Goal: Information Seeking & Learning: Learn about a topic

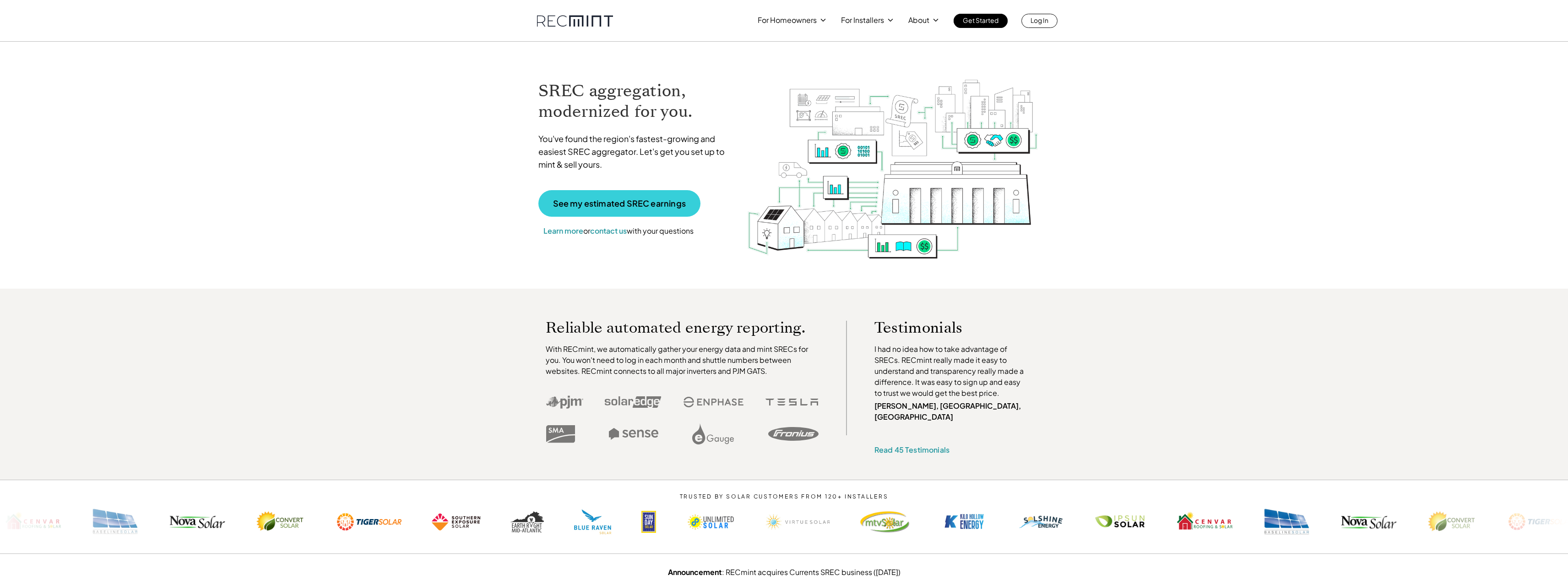
click at [586, 205] on p "See my estimated SREC earnings" at bounding box center [620, 203] width 133 height 9
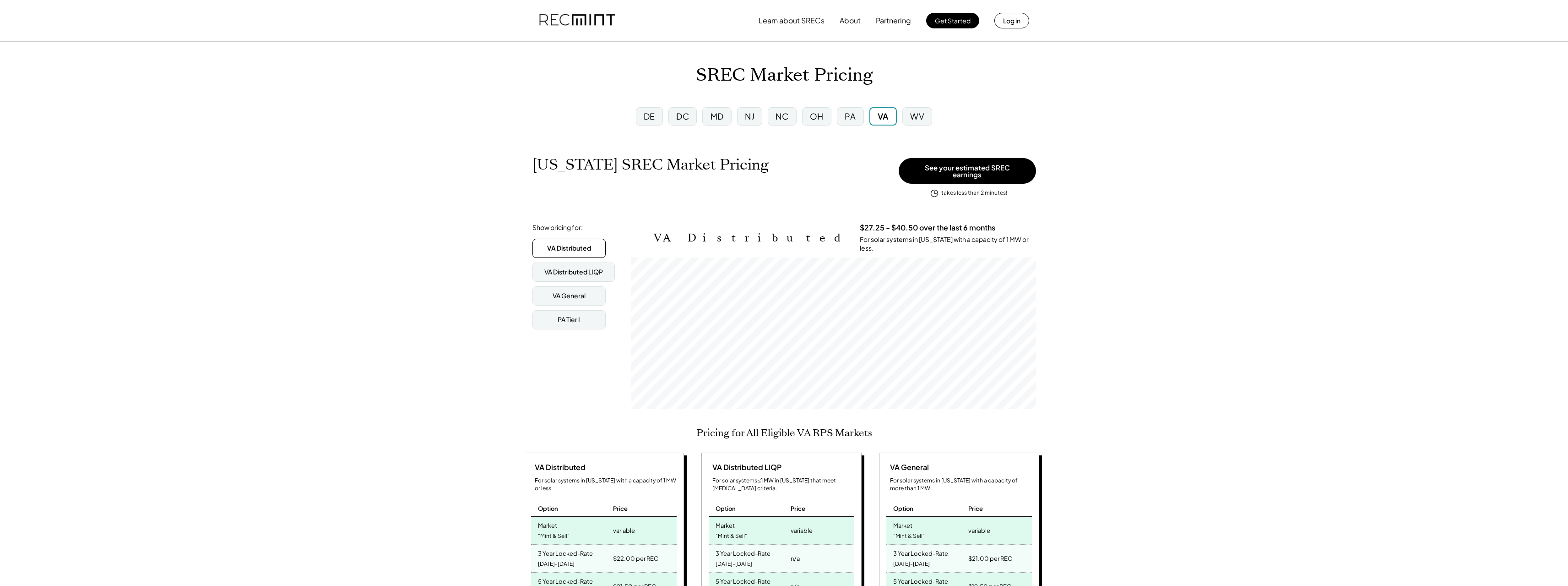
scroll to position [151, 405]
click at [855, 111] on div "PA" at bounding box center [850, 116] width 11 height 12
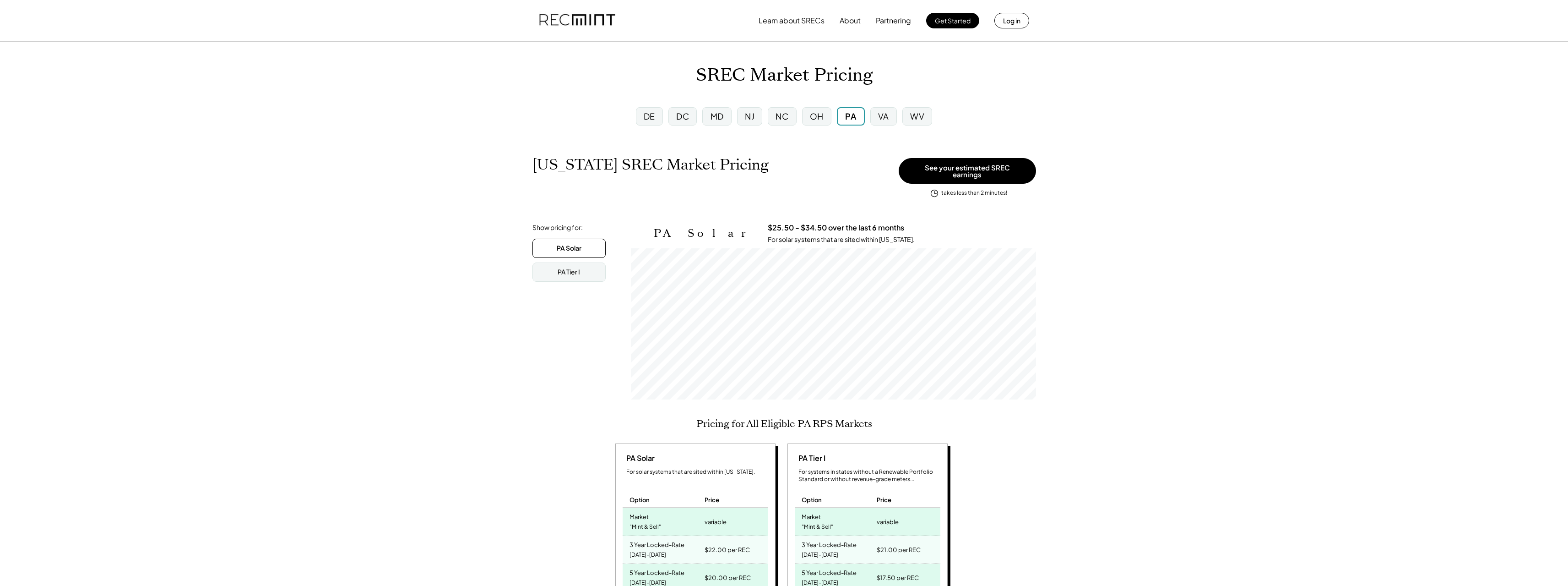
scroll to position [151, 405]
click at [566, 273] on div "PA Tier I" at bounding box center [569, 272] width 73 height 19
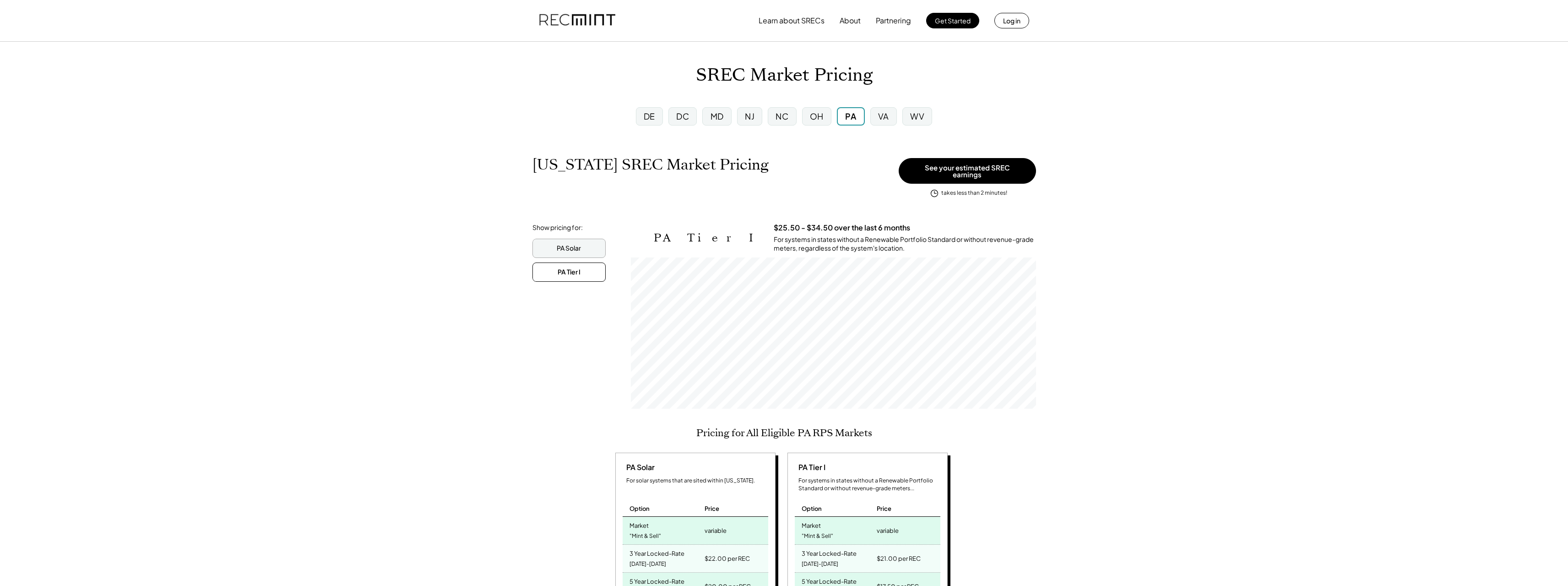
click at [560, 244] on div "PA Solar" at bounding box center [569, 248] width 24 height 9
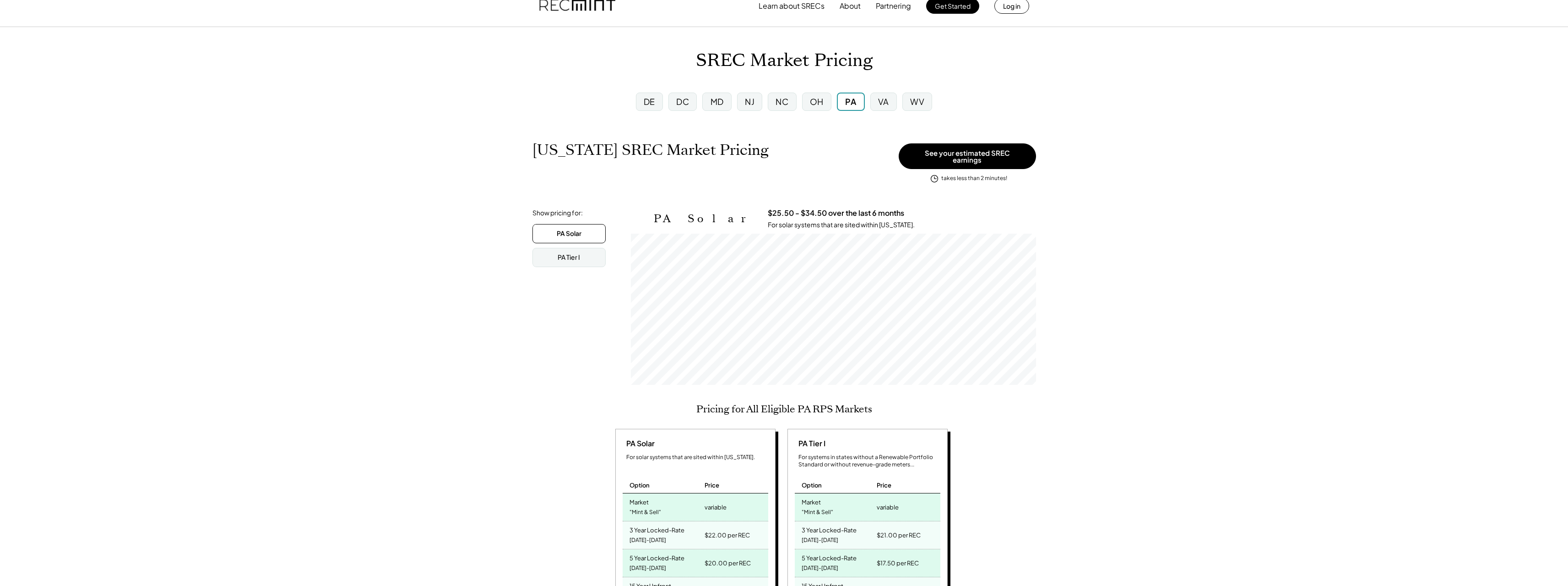
scroll to position [0, 0]
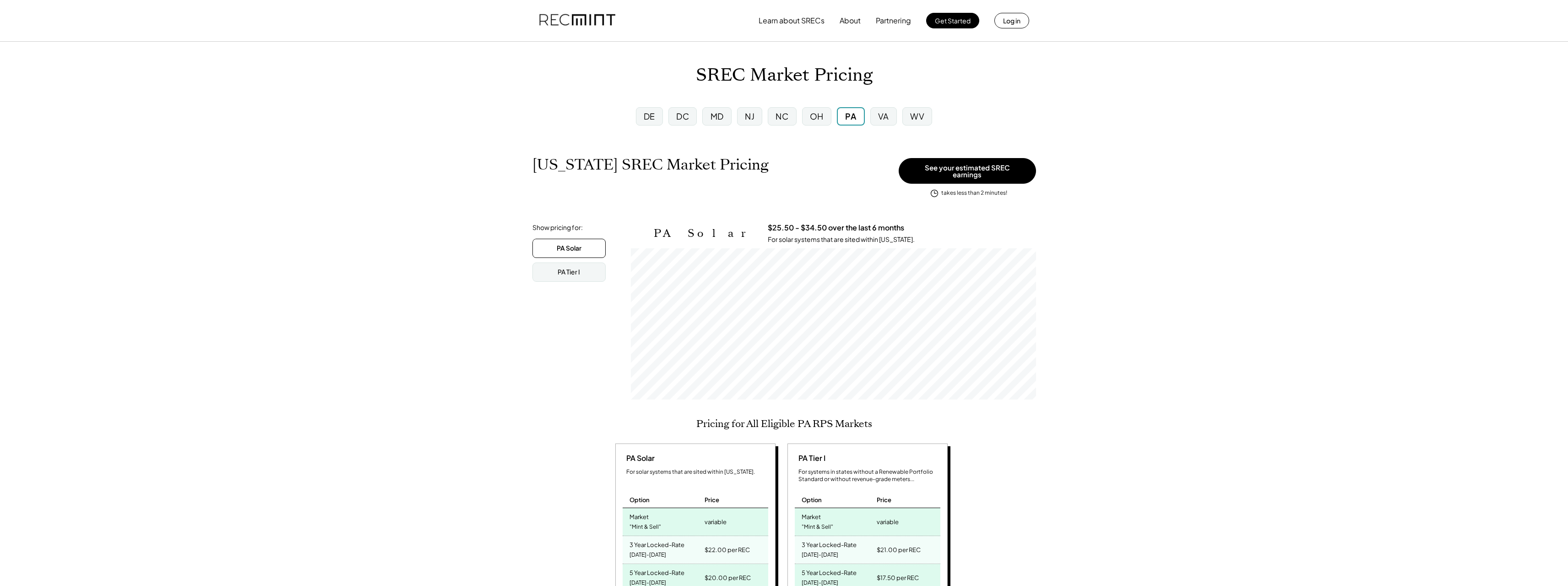
click at [825, 116] on div "OH" at bounding box center [817, 116] width 29 height 18
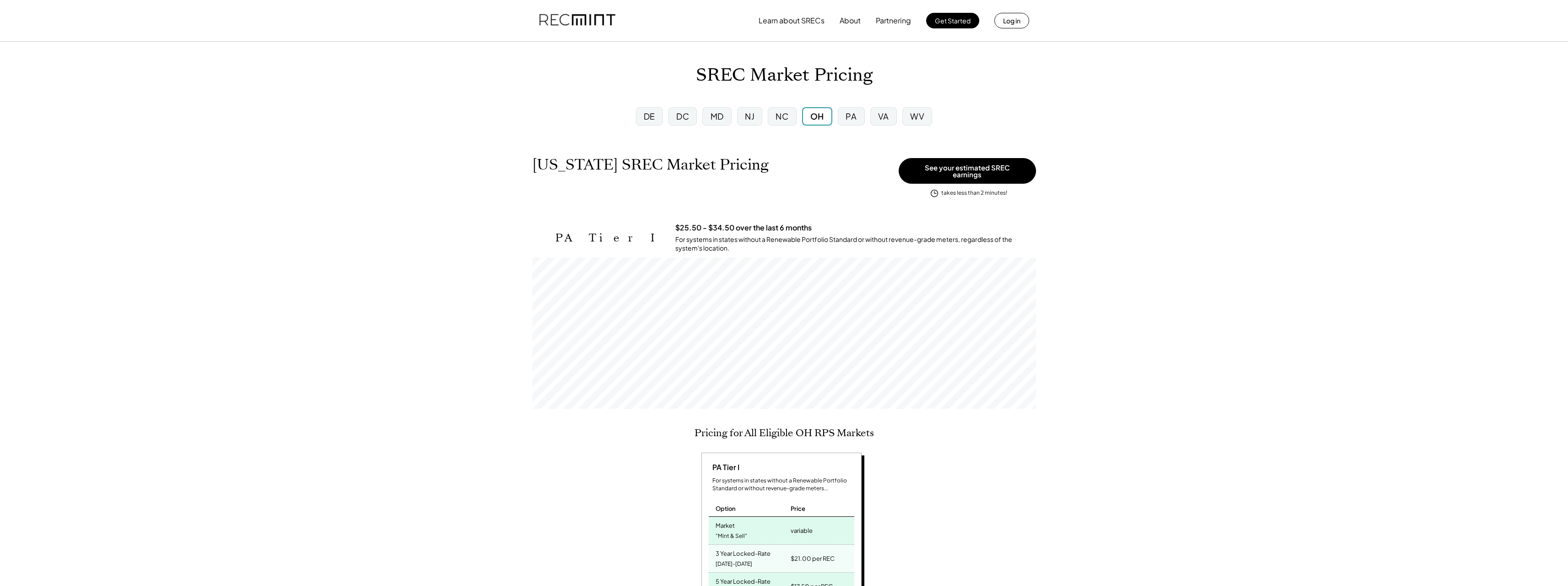
scroll to position [151, 503]
click at [852, 116] on div "PA" at bounding box center [851, 116] width 11 height 12
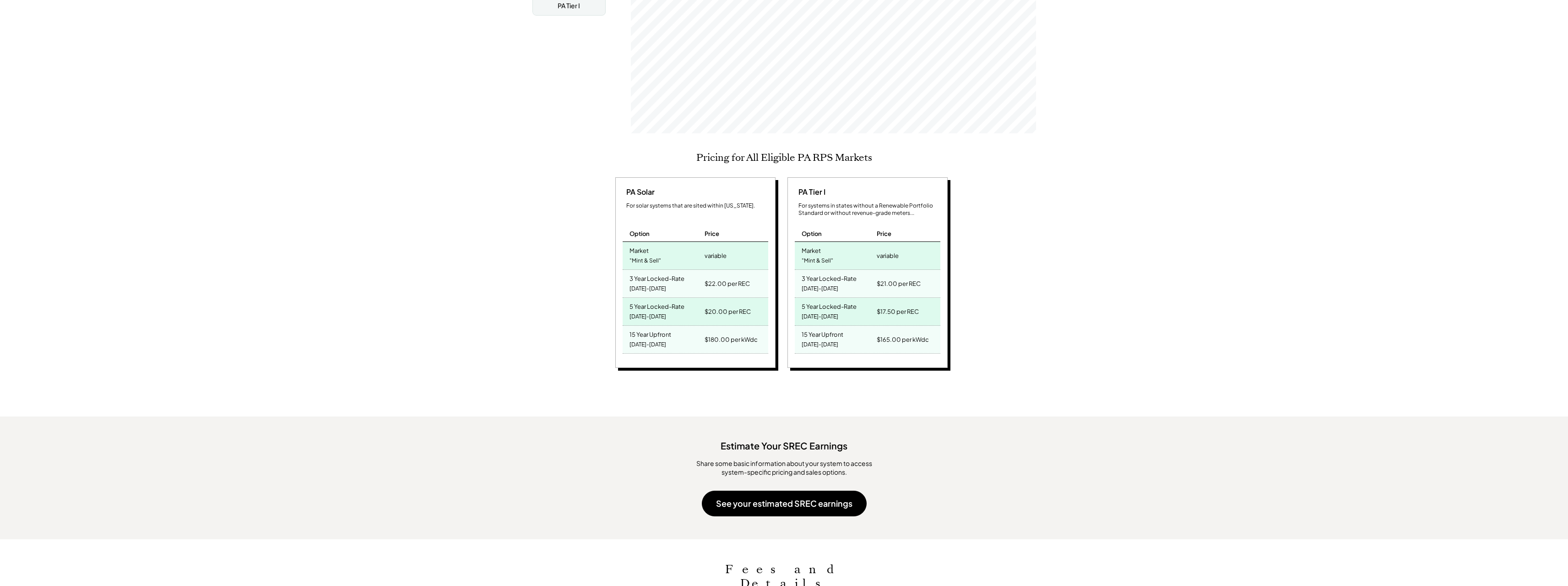
scroll to position [275, 0]
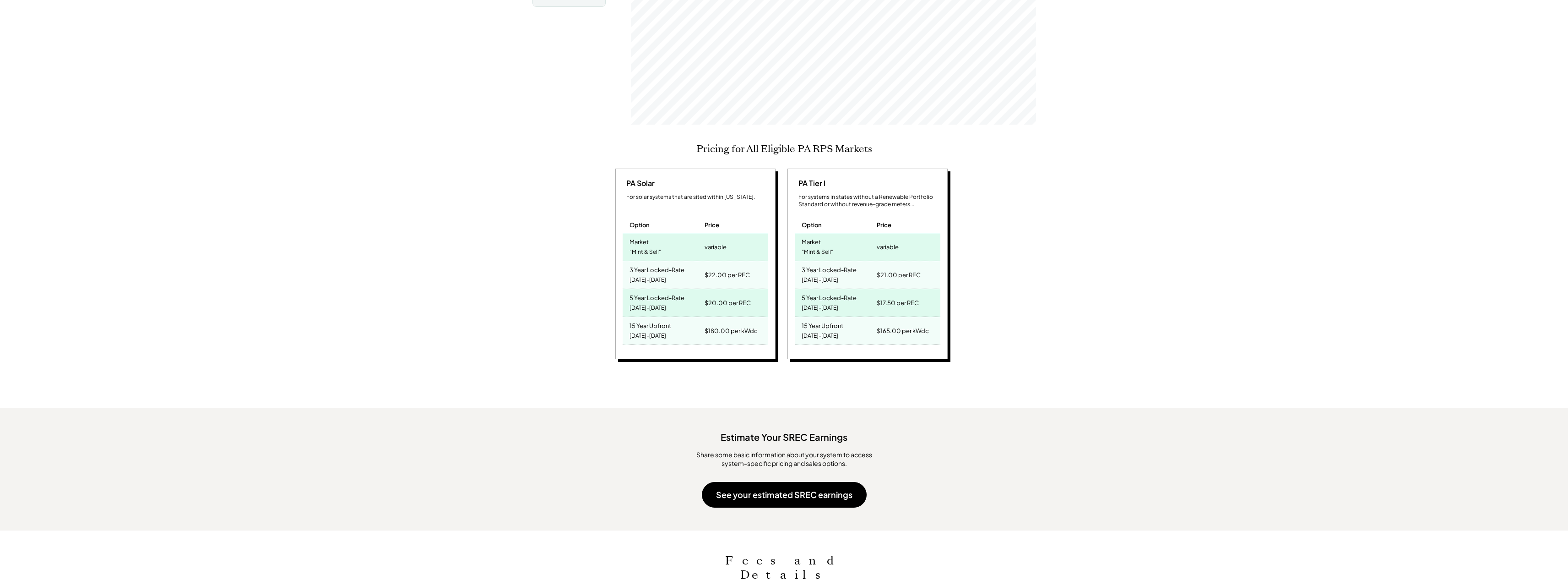
click at [423, 265] on div "Pennsylvania SREC Market Pricing View other state pricing See your estimated SR…" at bounding box center [784, 326] width 1568 height 936
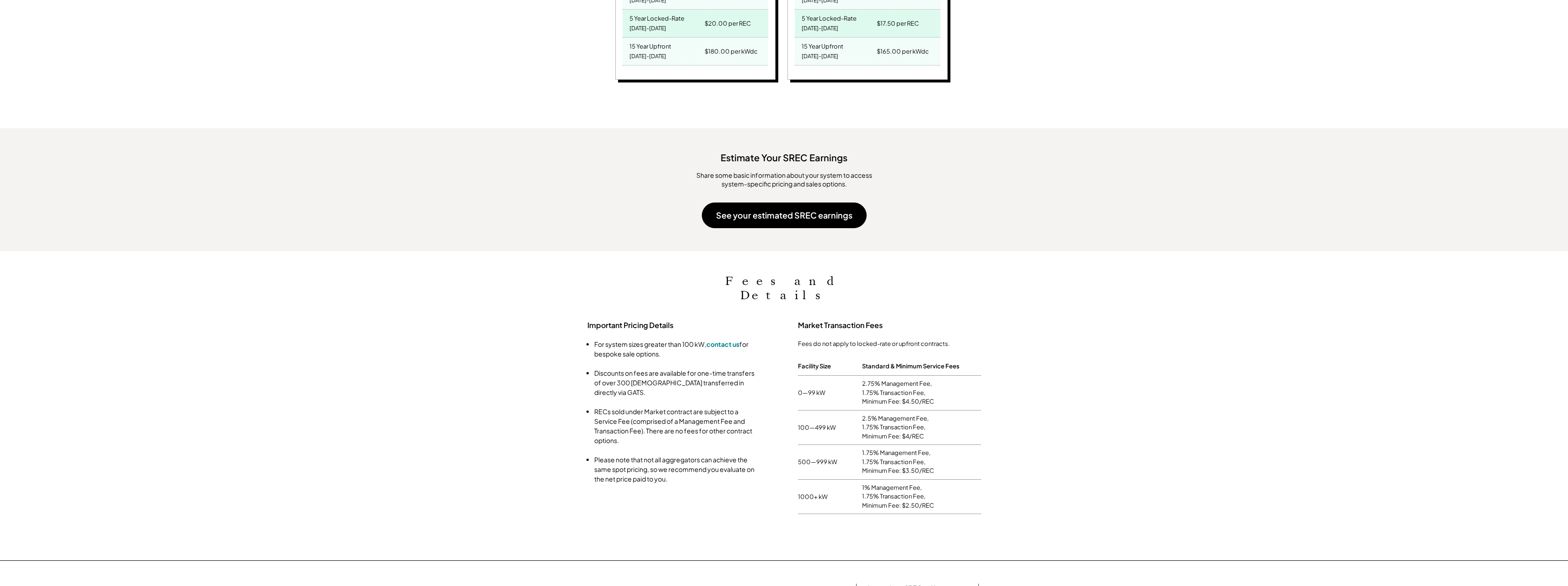
scroll to position [641, 0]
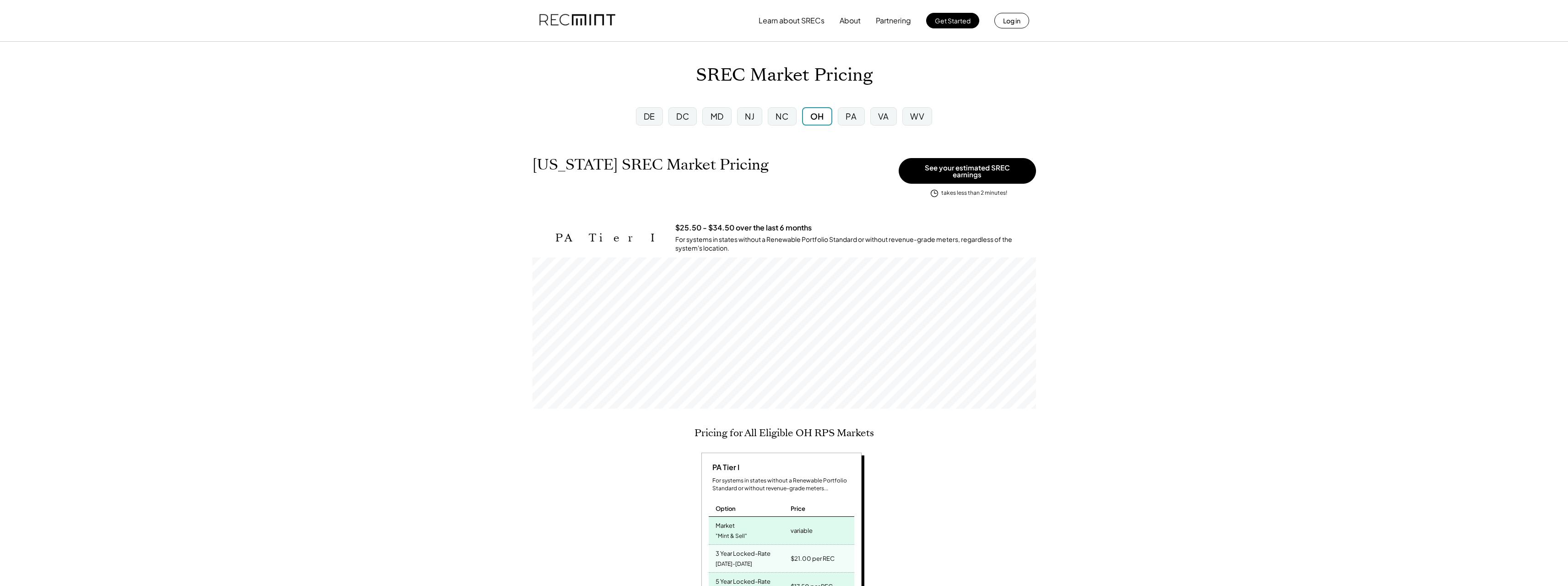
scroll to position [151, 503]
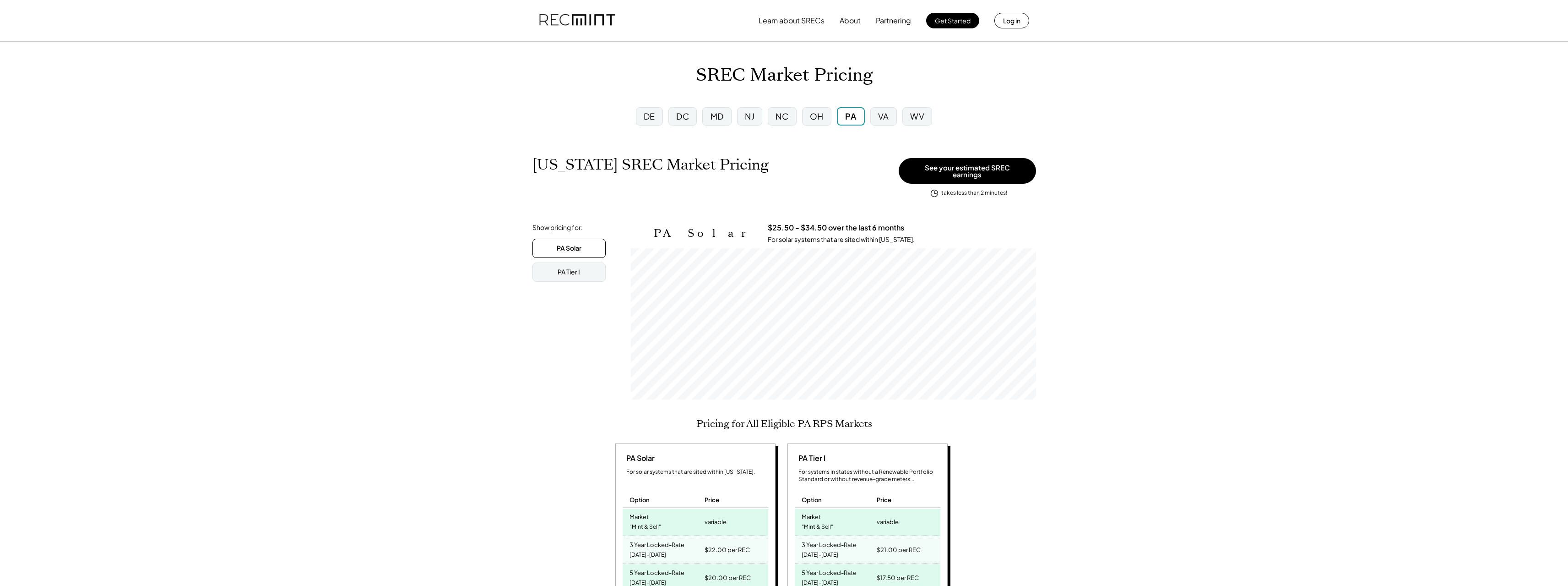
scroll to position [151, 405]
drag, startPoint x: 295, startPoint y: 247, endPoint x: 297, endPoint y: 242, distance: 5.4
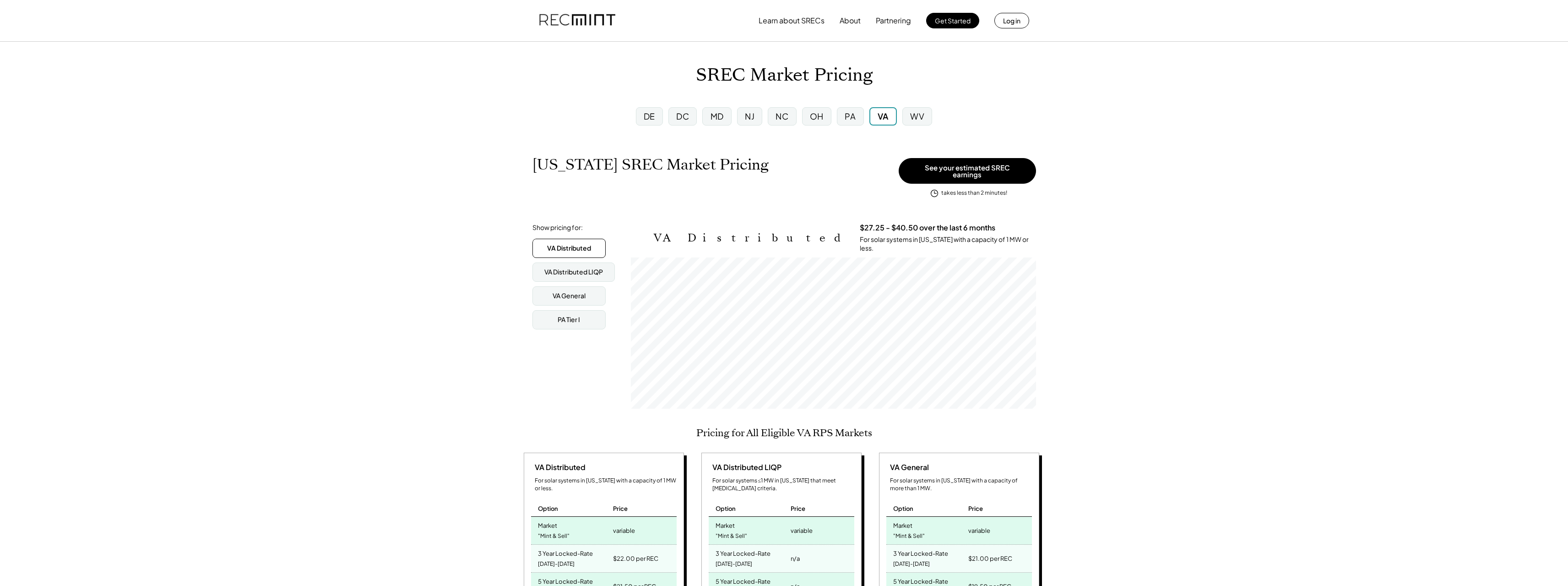
scroll to position [151, 405]
